Goal: Information Seeking & Learning: Learn about a topic

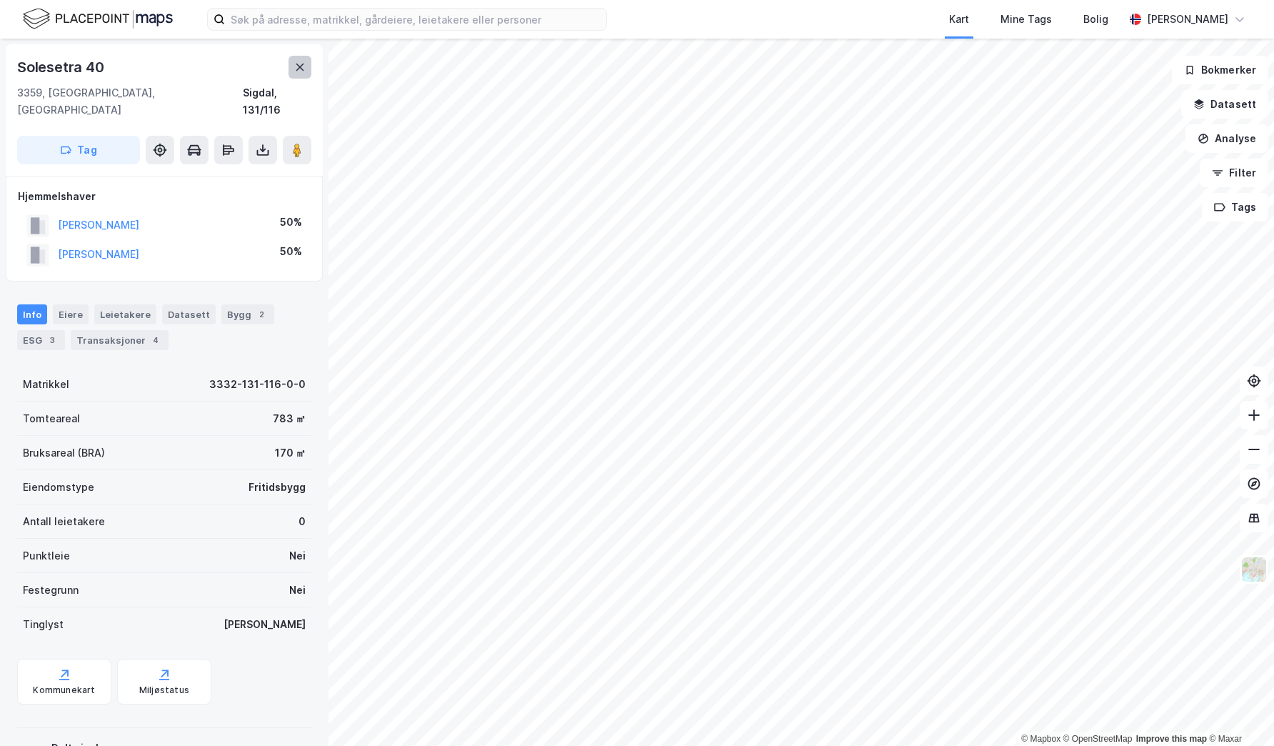
click at [298, 68] on icon at bounding box center [299, 66] width 11 height 11
